Goal: Task Accomplishment & Management: Manage account settings

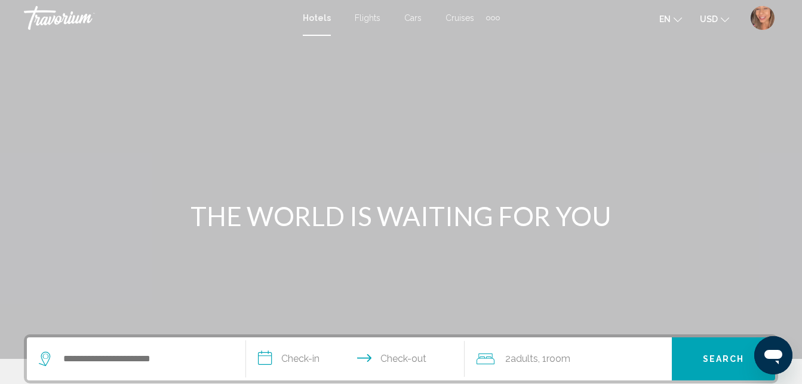
click at [768, 38] on div "Main content" at bounding box center [401, 179] width 802 height 359
click at [760, 14] on img "User Menu" at bounding box center [763, 18] width 24 height 24
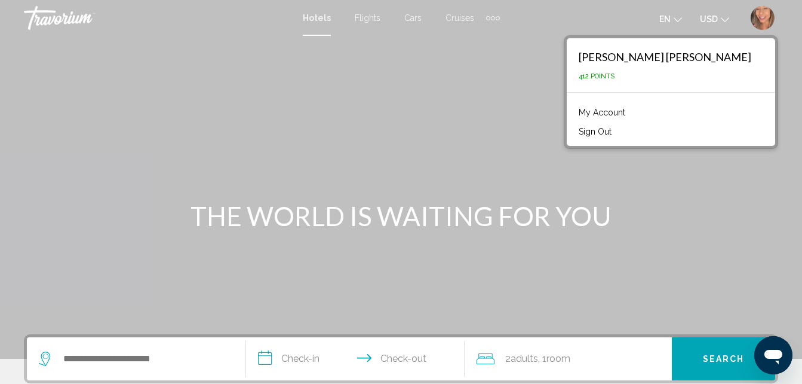
click at [632, 117] on link "My Account" at bounding box center [602, 113] width 59 height 16
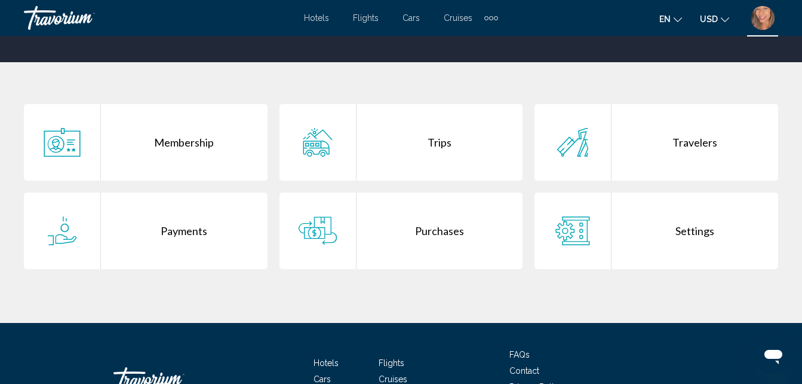
scroll to position [290, 0]
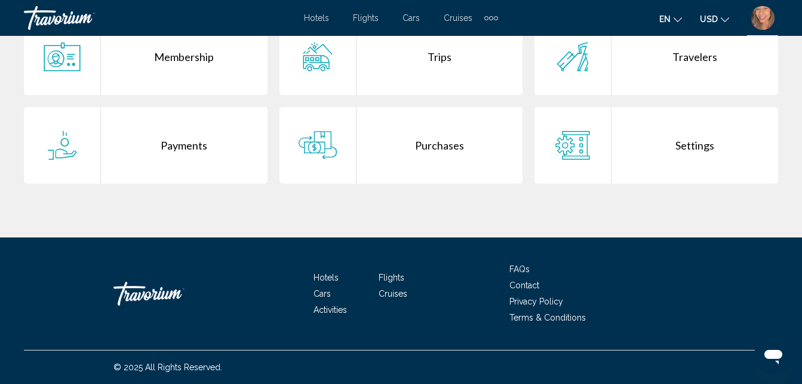
click at [447, 143] on div "Purchases" at bounding box center [440, 145] width 167 height 76
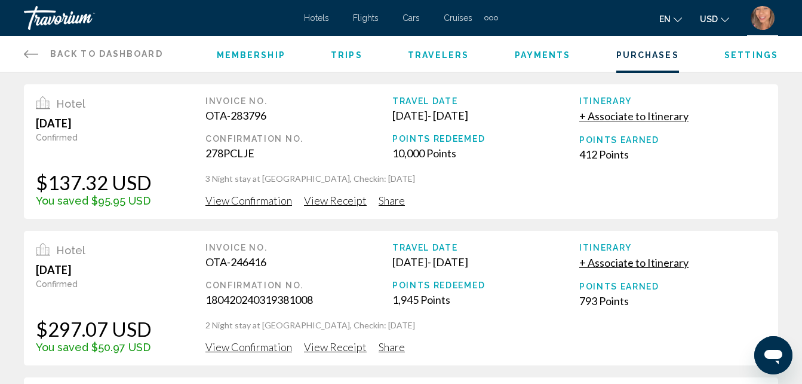
click at [338, 206] on span "View Receipt" at bounding box center [335, 200] width 63 height 13
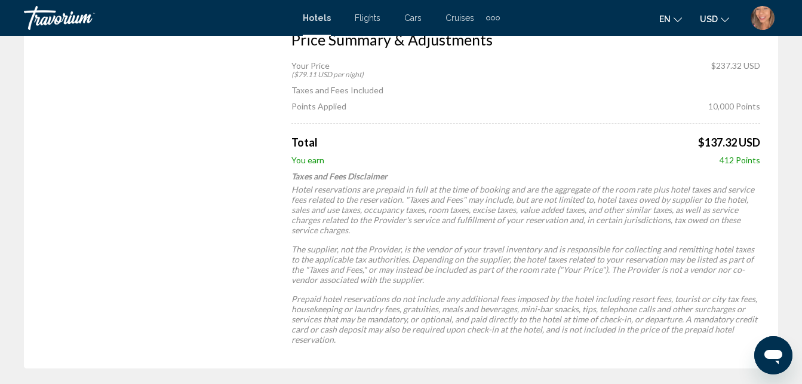
scroll to position [531, 0]
